Goal: Information Seeking & Learning: Learn about a topic

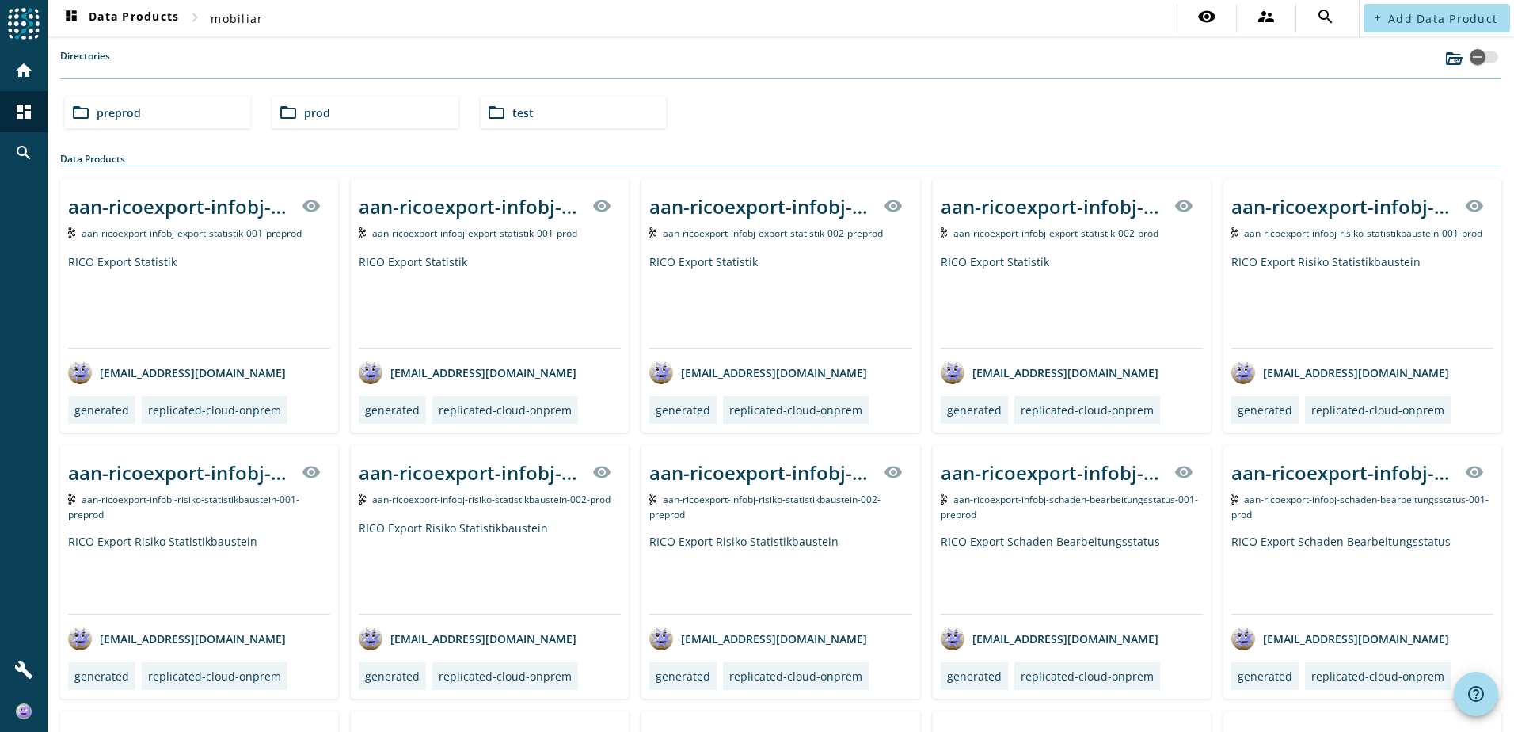
click at [304, 110] on span "prod" at bounding box center [317, 112] width 26 height 15
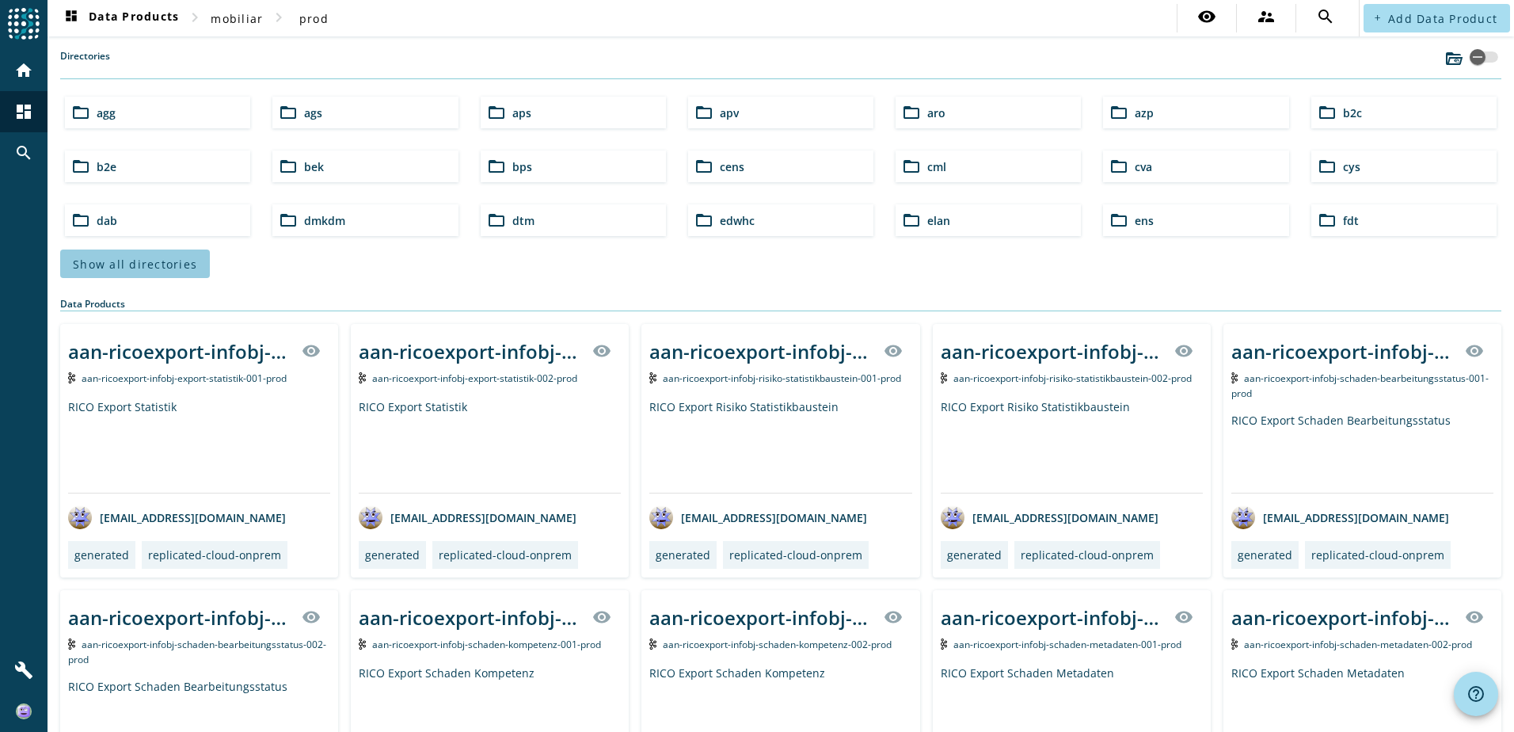
drag, startPoint x: 150, startPoint y: 258, endPoint x: 148, endPoint y: 272, distance: 13.7
click at [148, 272] on button "Show all directories" at bounding box center [135, 263] width 150 height 29
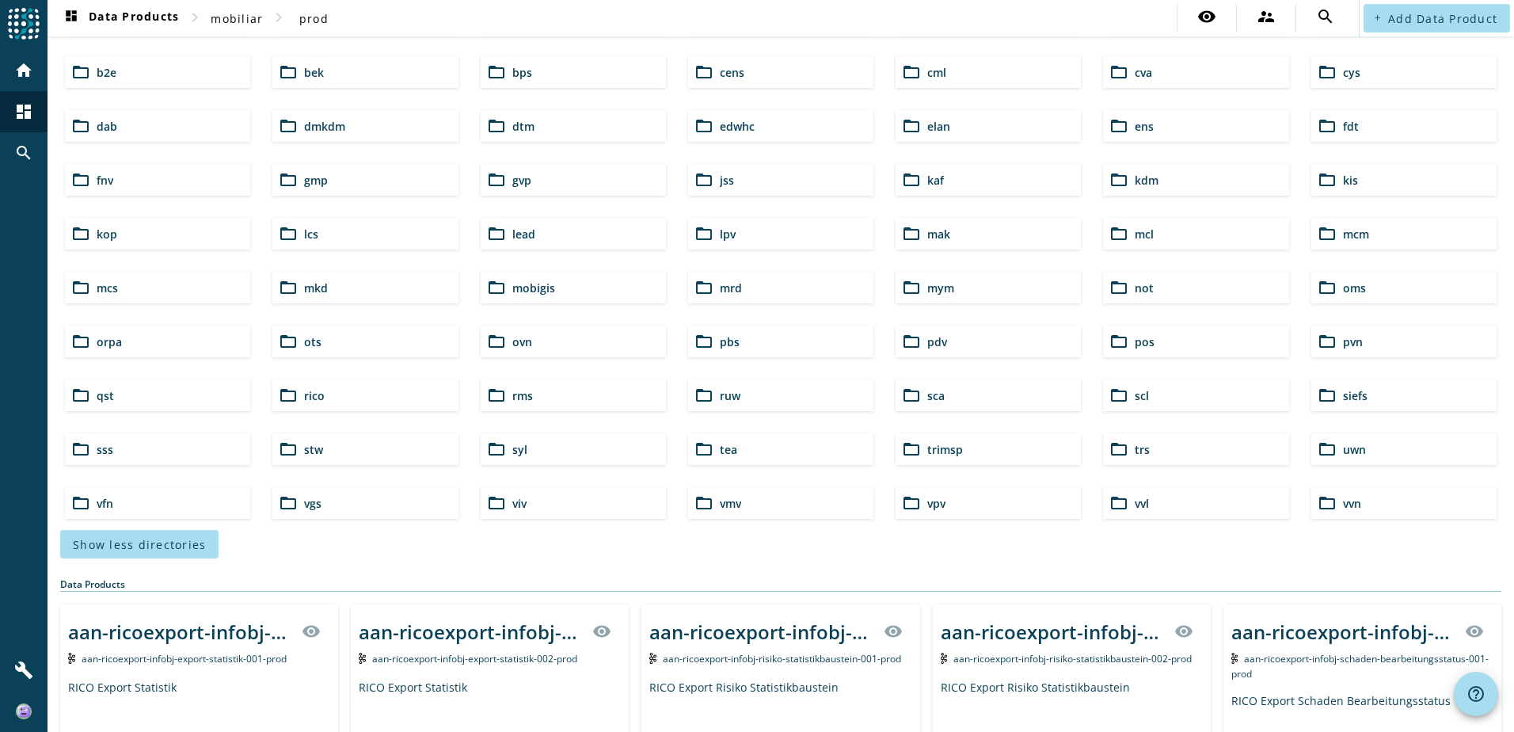
scroll to position [79, 0]
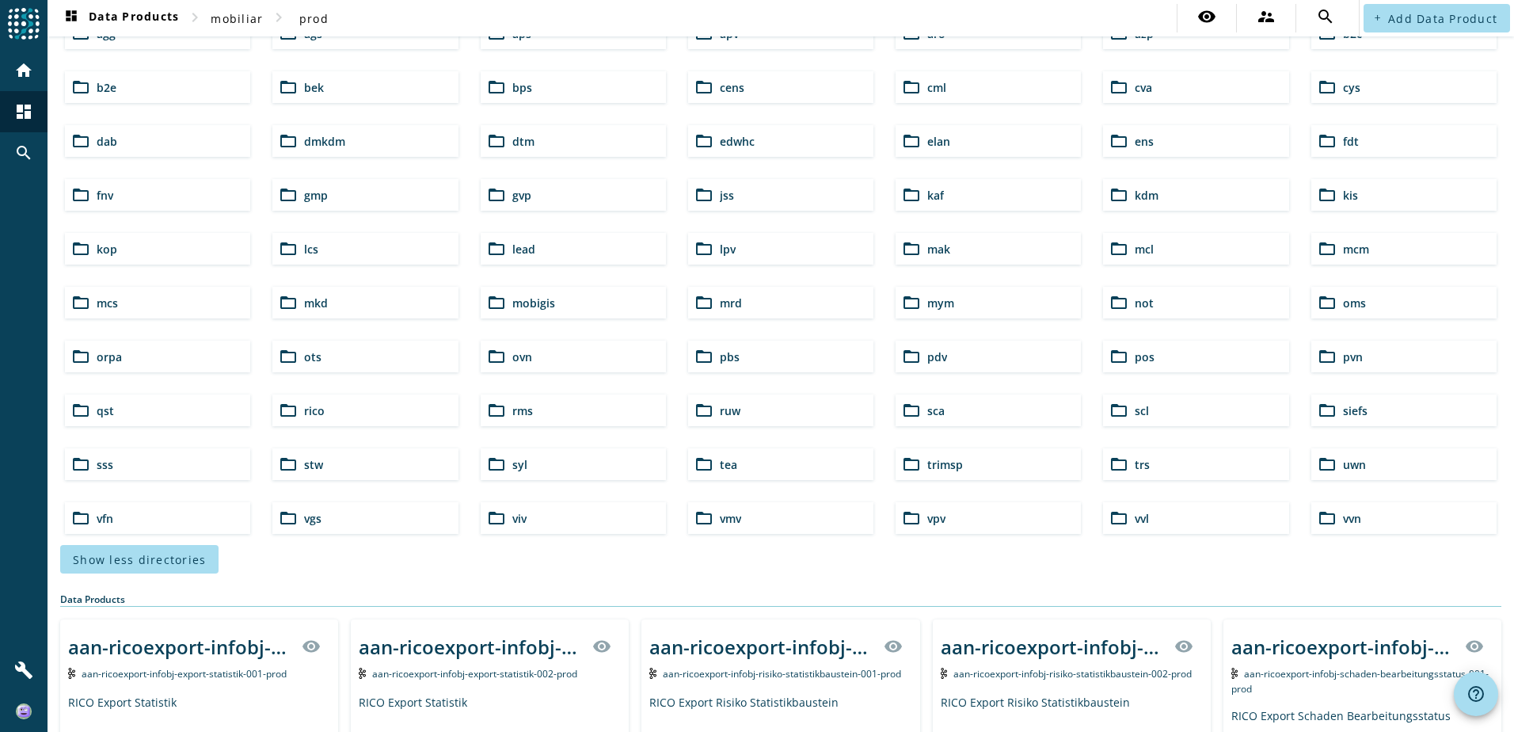
click at [344, 247] on div "folder_open lcs" at bounding box center [364, 249] width 185 height 32
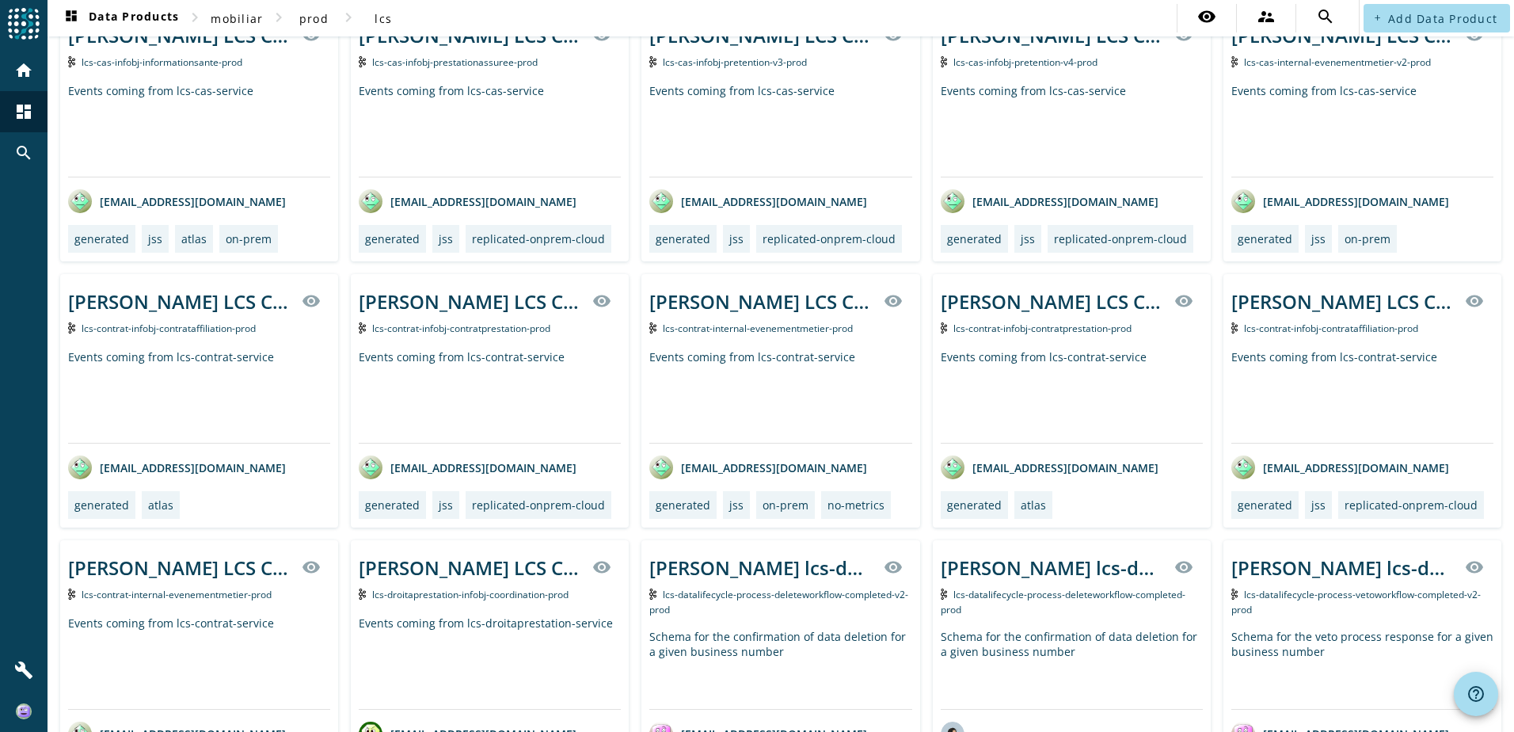
scroll to position [396, 0]
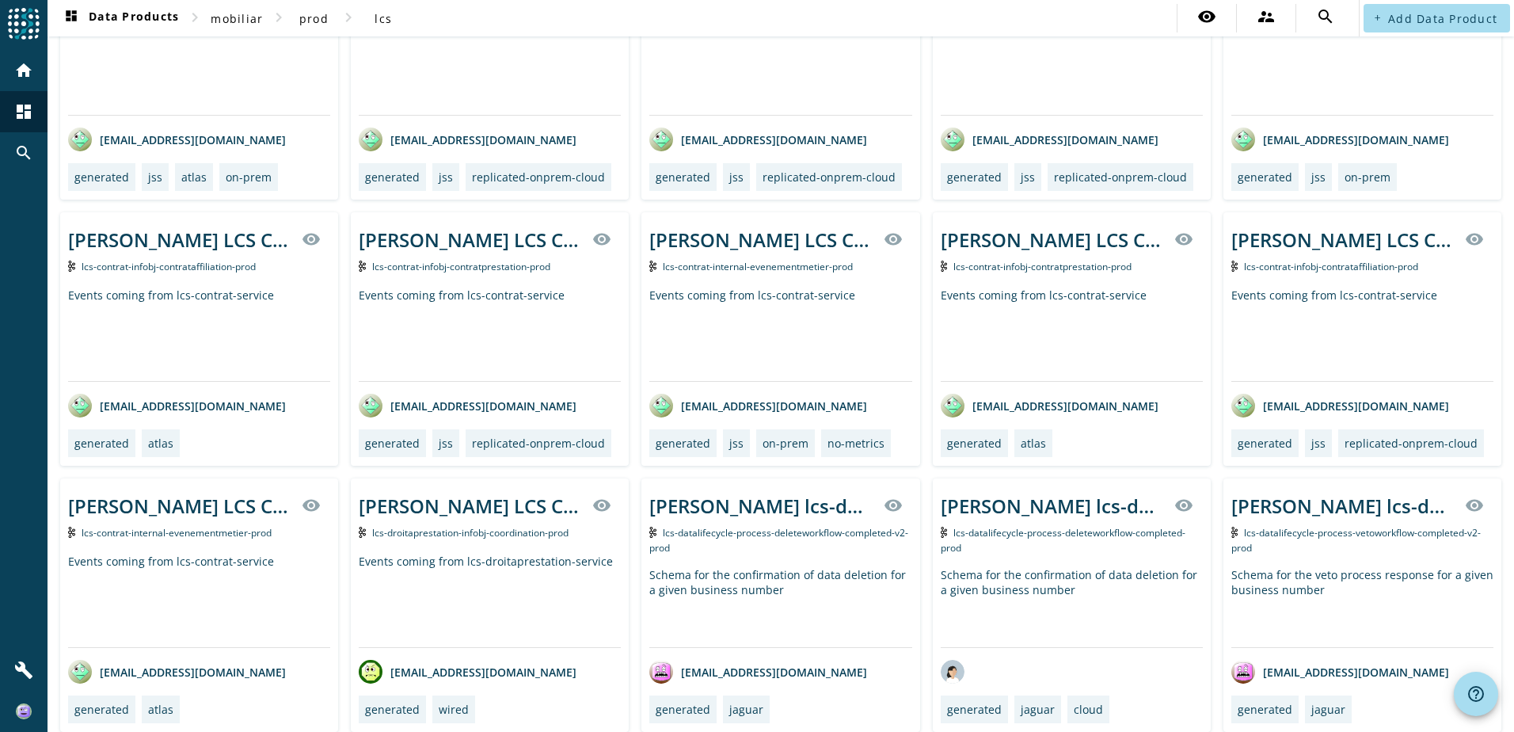
click at [513, 550] on div "[PERSON_NAME] LCS Coordination infobj of Droit Prestation producer visibility l…" at bounding box center [490, 604] width 278 height 253
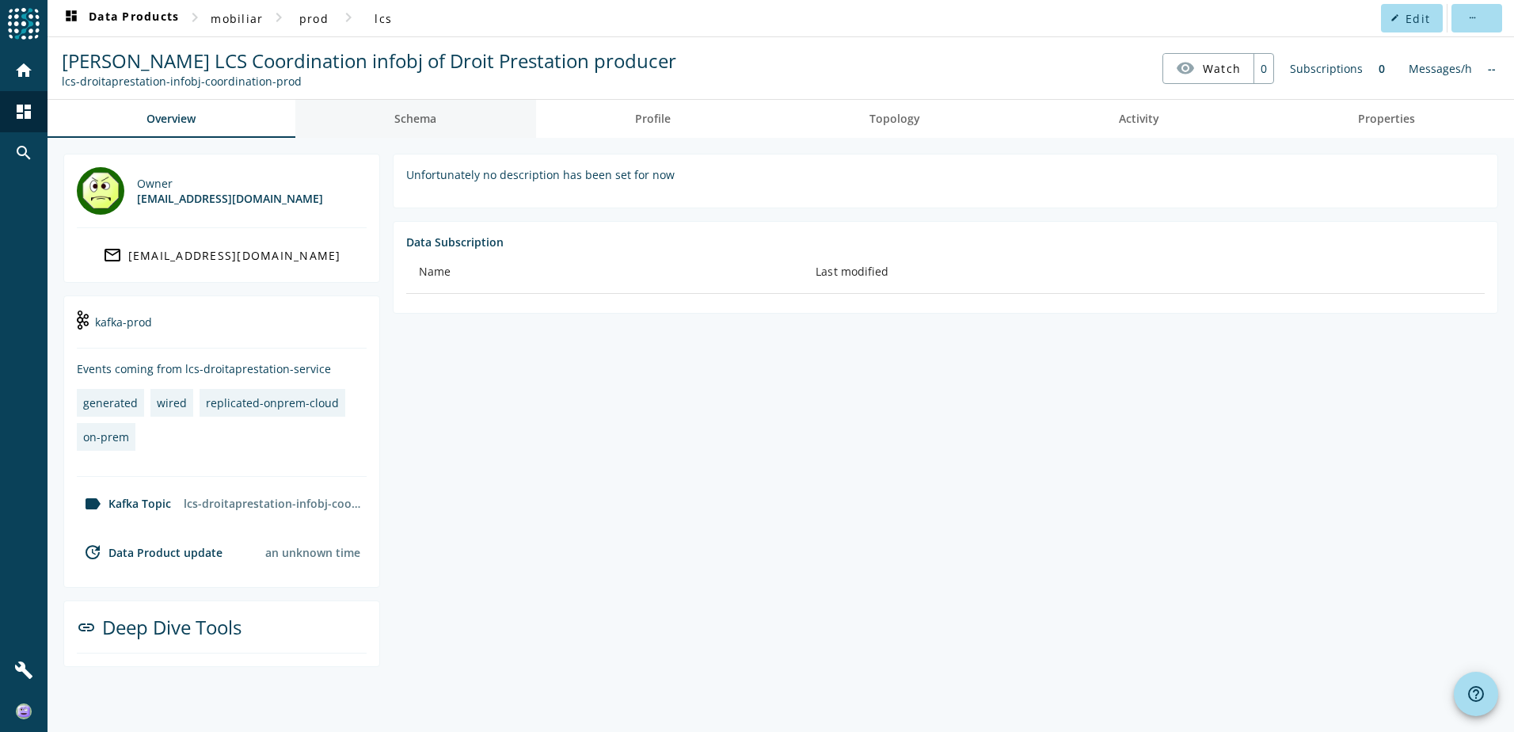
click at [434, 127] on span "Schema" at bounding box center [415, 119] width 42 height 38
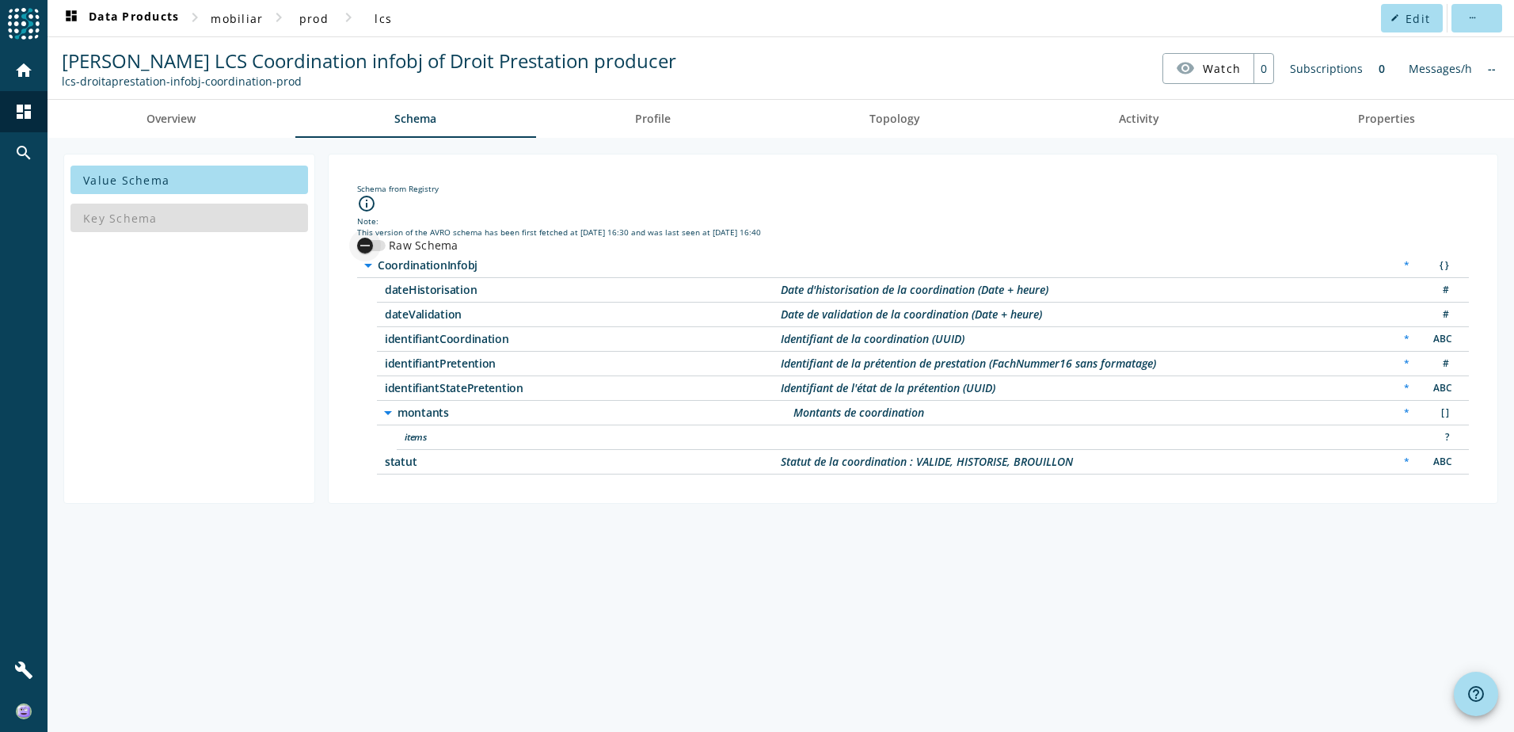
click at [377, 240] on div "button" at bounding box center [365, 246] width 32 height 32
